Goal: Feedback & Contribution: Submit feedback/report problem

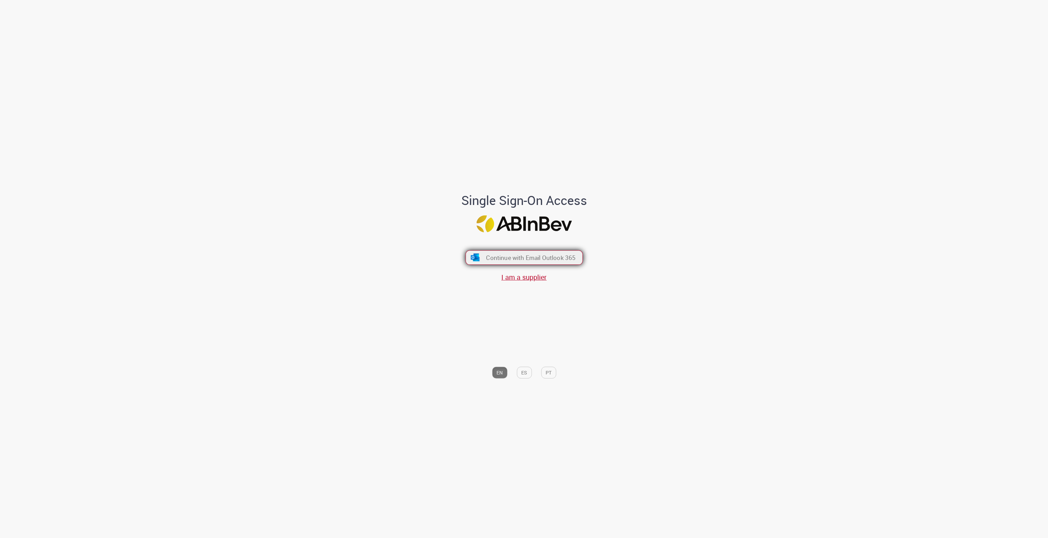
click at [530, 258] on span "Continue with Email Outlook 365" at bounding box center [531, 258] width 90 height 8
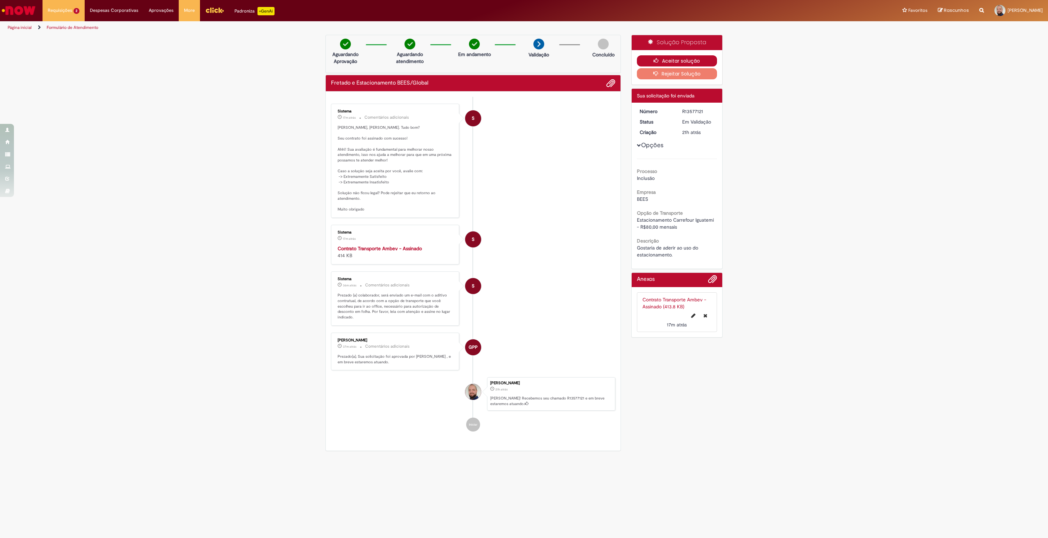
click at [691, 60] on button "Aceitar solução" at bounding box center [677, 60] width 80 height 11
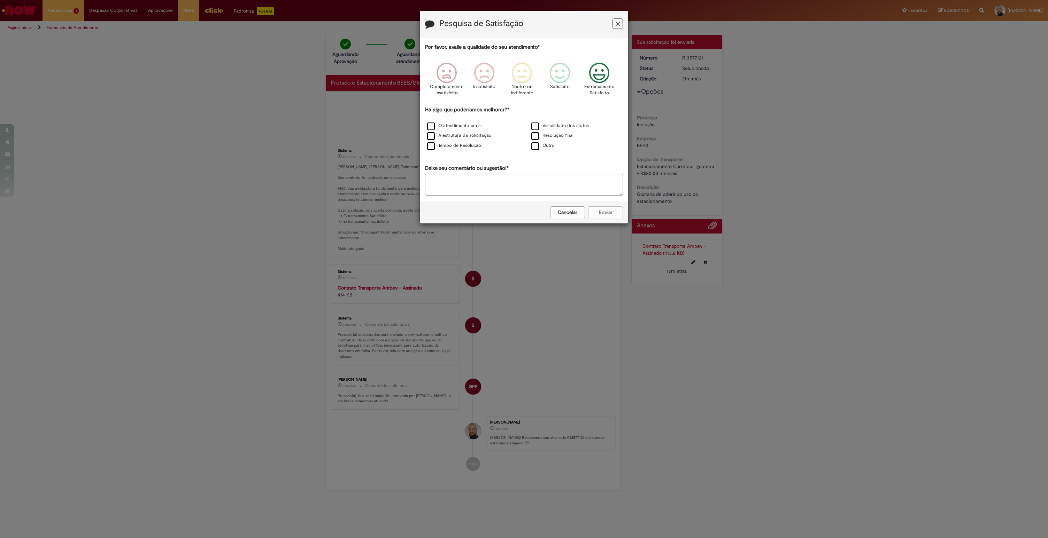
click at [593, 80] on icon "Feedback" at bounding box center [599, 73] width 26 height 21
click at [470, 129] on div "O atendimento em si" at bounding box center [471, 126] width 103 height 9
click at [431, 125] on label "O atendimento em si" at bounding box center [454, 126] width 54 height 7
click at [553, 189] on textarea "Deixe seu comentário ou sugestão!*" at bounding box center [524, 185] width 198 height 22
type textarea "**"
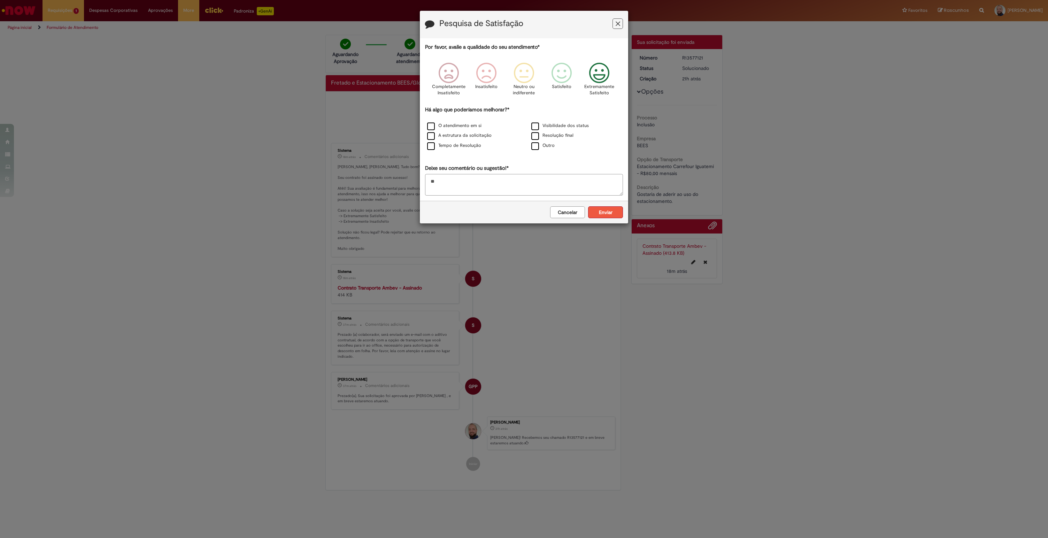
click at [592, 214] on button "Enviar" at bounding box center [605, 213] width 35 height 12
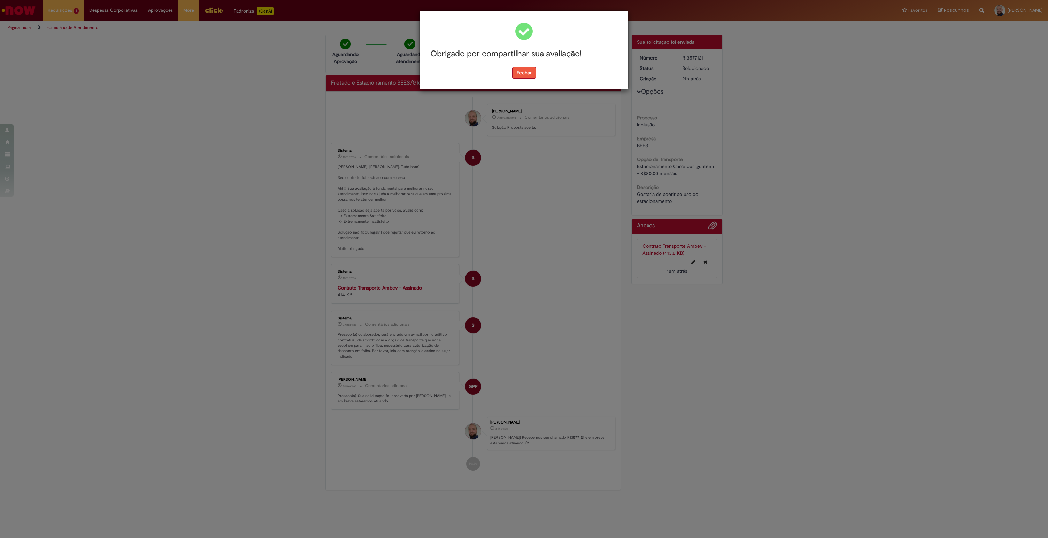
click at [517, 67] on button "Fechar" at bounding box center [524, 73] width 24 height 12
